Goal: Check status: Check status

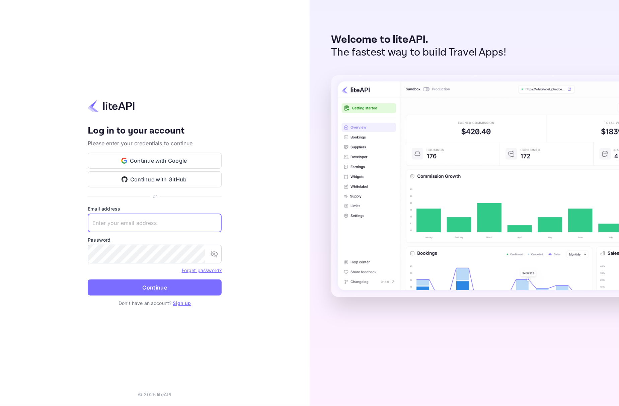
click at [165, 218] on input "text" at bounding box center [155, 222] width 134 height 19
paste input "[EMAIL_ADDRESS][DOMAIN_NAME]"
type input "[EMAIL_ADDRESS][DOMAIN_NAME]"
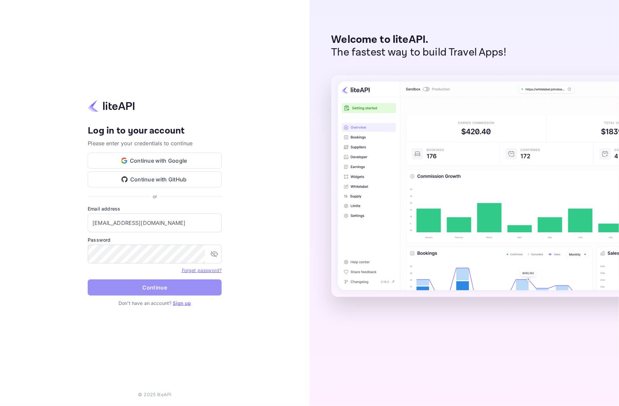
click at [126, 282] on button "Continue" at bounding box center [155, 287] width 134 height 16
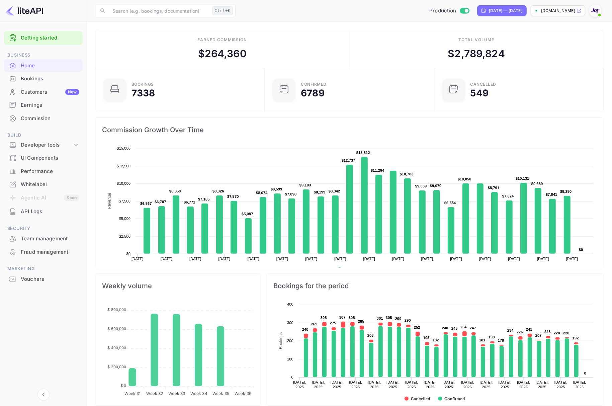
click at [32, 83] on div "Bookings" at bounding box center [43, 78] width 79 height 13
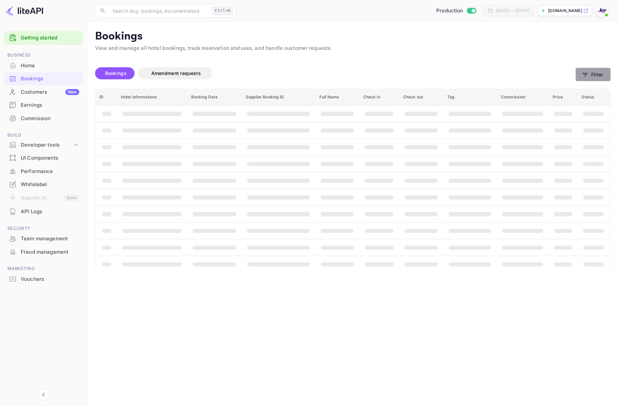
click at [590, 75] on button "Filter" at bounding box center [592, 75] width 35 height 14
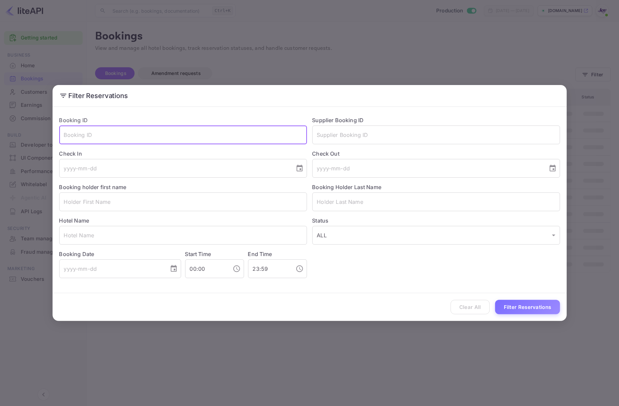
click at [142, 137] on input "text" at bounding box center [183, 134] width 248 height 19
paste input "7207018"
type input "7207018"
click at [525, 304] on button "Filter Reservations" at bounding box center [527, 307] width 65 height 14
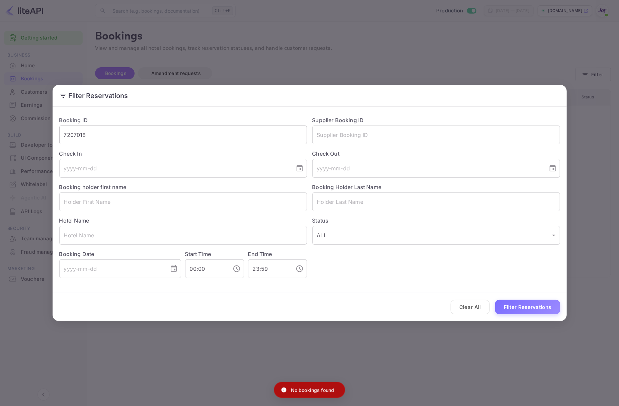
click at [165, 138] on input "7207018" at bounding box center [183, 134] width 248 height 19
click at [358, 141] on input "text" at bounding box center [436, 134] width 248 height 19
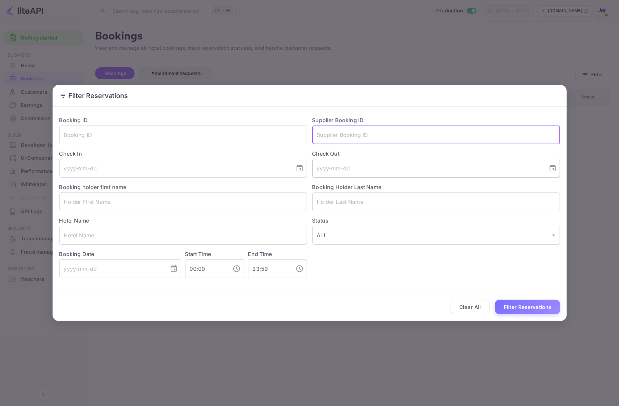
paste input "7207018"
type input "7207018"
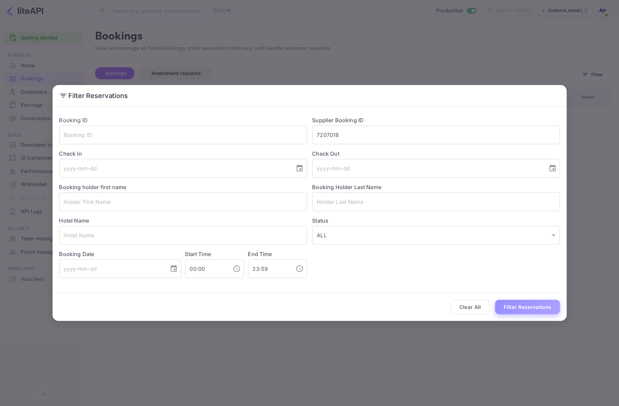
click at [513, 303] on button "Filter Reservations" at bounding box center [527, 307] width 65 height 14
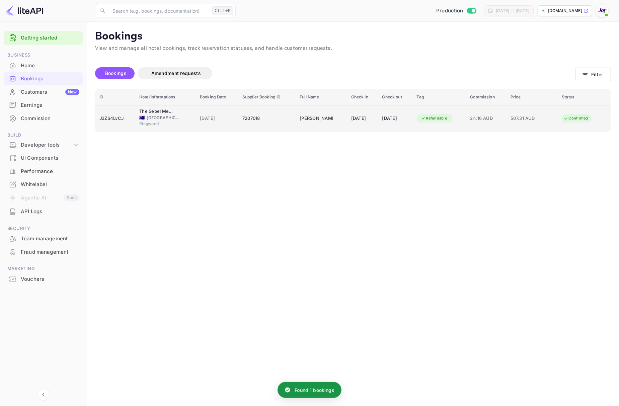
click at [116, 116] on div "J3ZS4LvCJ" at bounding box center [115, 118] width 32 height 11
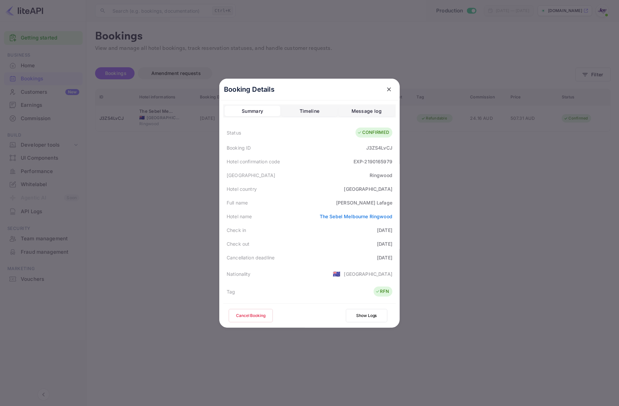
drag, startPoint x: 511, startPoint y: 167, endPoint x: 518, endPoint y: 160, distance: 10.6
click at [512, 166] on div at bounding box center [309, 203] width 619 height 406
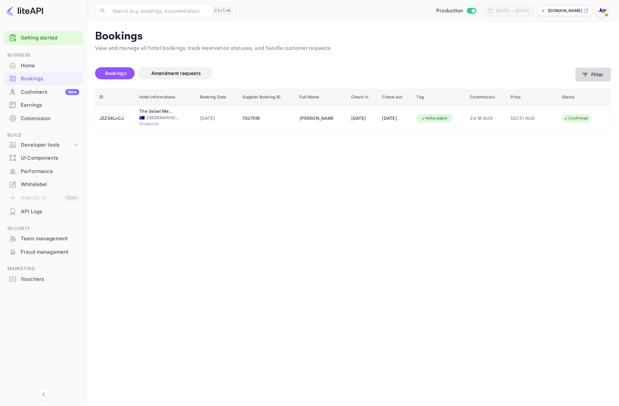
click at [590, 77] on button "Filter" at bounding box center [592, 75] width 35 height 14
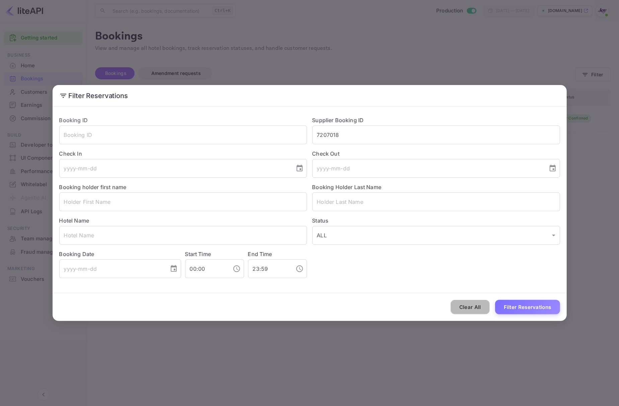
click at [468, 303] on button "Clear All" at bounding box center [469, 307] width 39 height 14
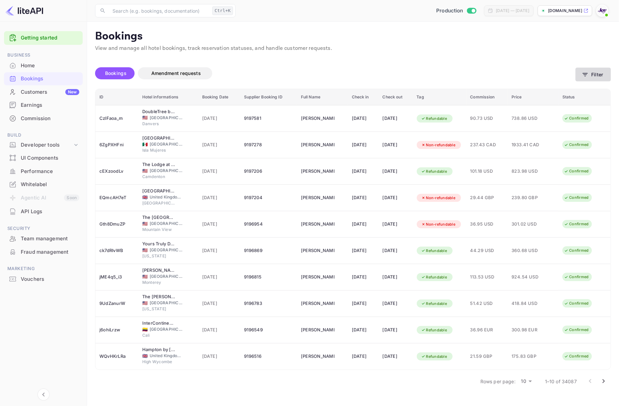
click at [594, 72] on button "Filter" at bounding box center [592, 75] width 35 height 14
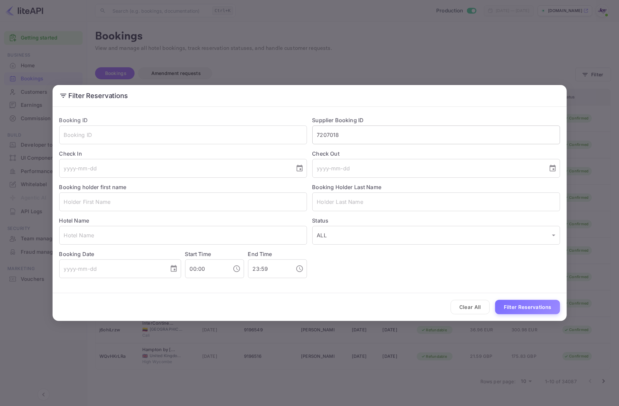
click at [367, 138] on input "7207018" at bounding box center [436, 134] width 248 height 19
paste input "27082073"
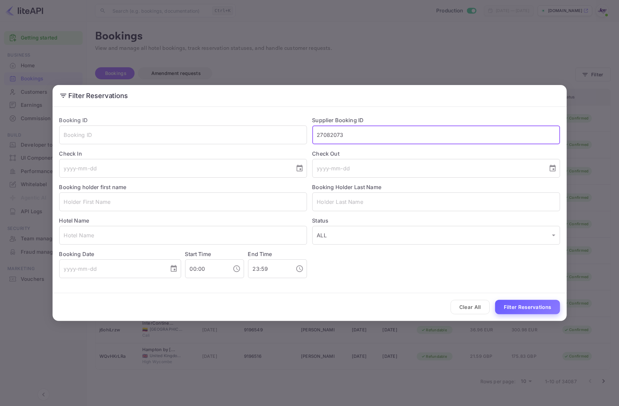
type input "27082073"
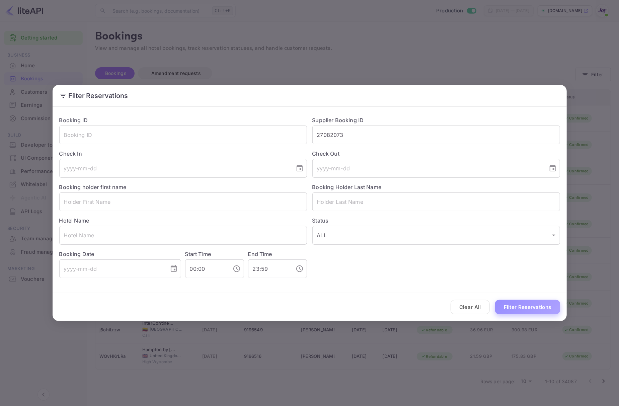
click at [526, 309] on button "Filter Reservations" at bounding box center [527, 307] width 65 height 14
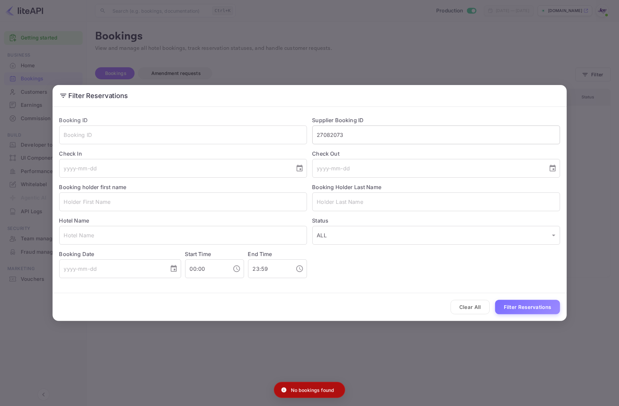
click at [408, 140] on input "27082073" at bounding box center [436, 134] width 248 height 19
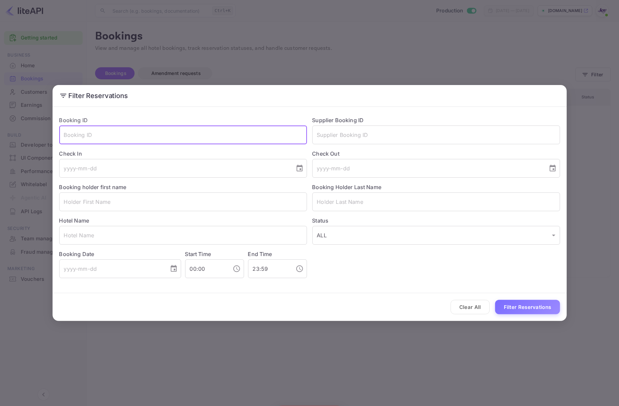
click at [222, 127] on input "text" at bounding box center [183, 134] width 248 height 19
paste input "27082073"
type input "27082073"
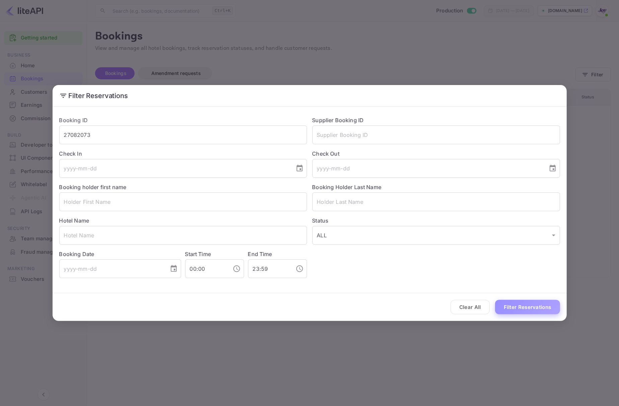
click at [532, 304] on button "Filter Reservations" at bounding box center [527, 307] width 65 height 14
click at [482, 307] on button "Clear All" at bounding box center [469, 307] width 39 height 14
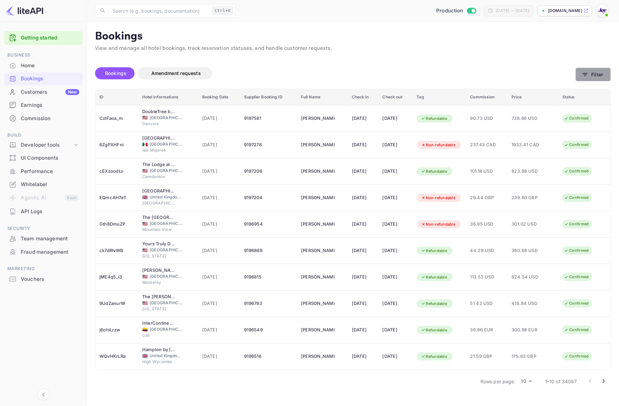
click at [593, 78] on button "Filter" at bounding box center [592, 75] width 35 height 14
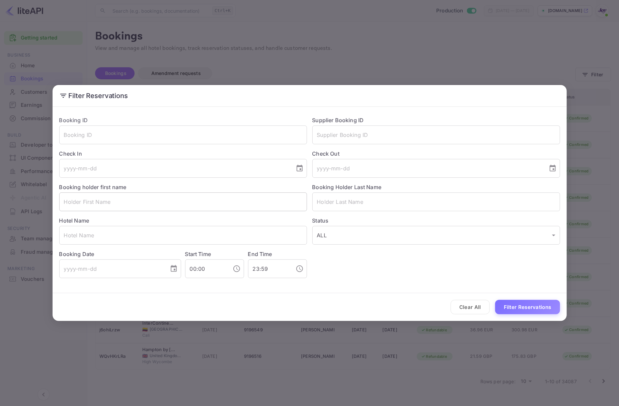
click at [132, 203] on input "text" at bounding box center [183, 201] width 248 height 19
type input "Natalie"
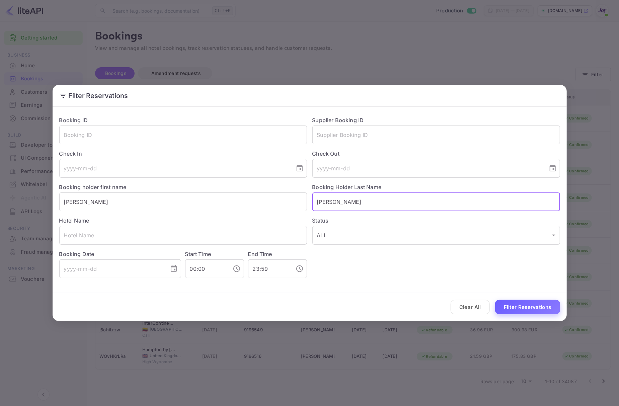
type input "Holt"
click at [541, 307] on button "Filter Reservations" at bounding box center [527, 307] width 65 height 14
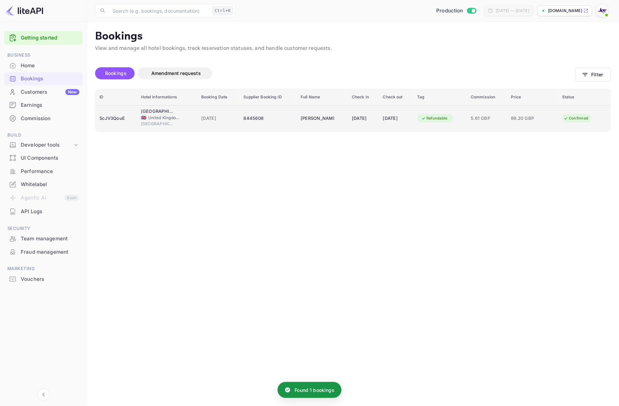
click at [119, 119] on div "ScJV3QouE" at bounding box center [115, 118] width 33 height 11
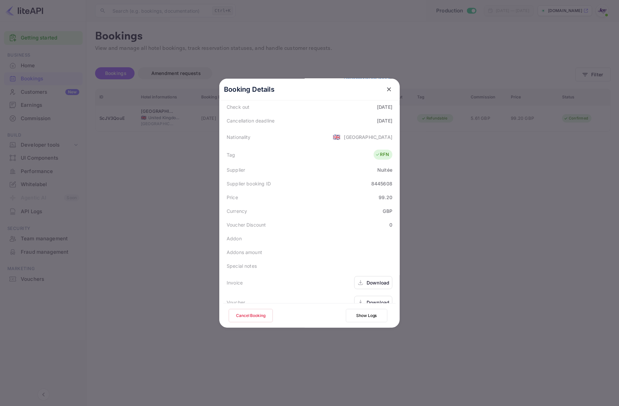
scroll to position [149, 0]
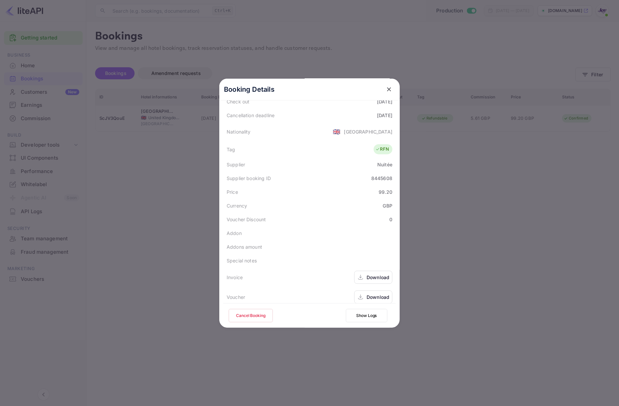
click at [526, 230] on div at bounding box center [309, 203] width 619 height 406
